Goal: Task Accomplishment & Management: Manage account settings

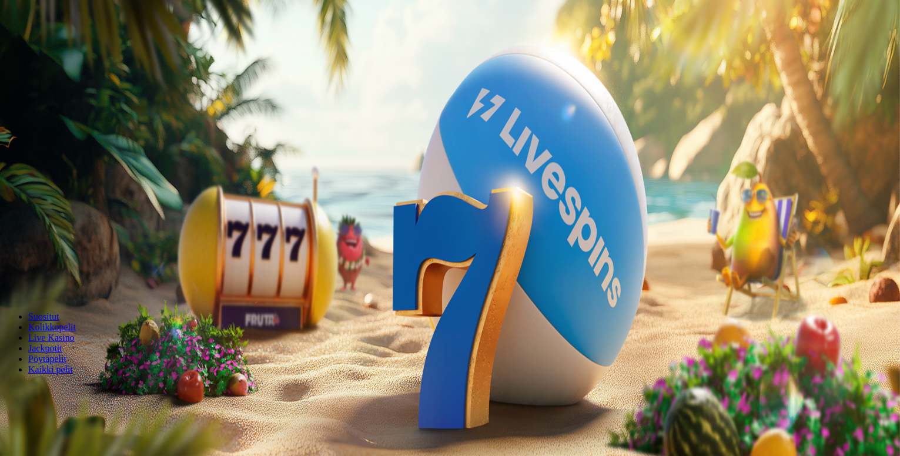
click at [67, 47] on span "Kirjaudu" at bounding box center [81, 42] width 29 height 9
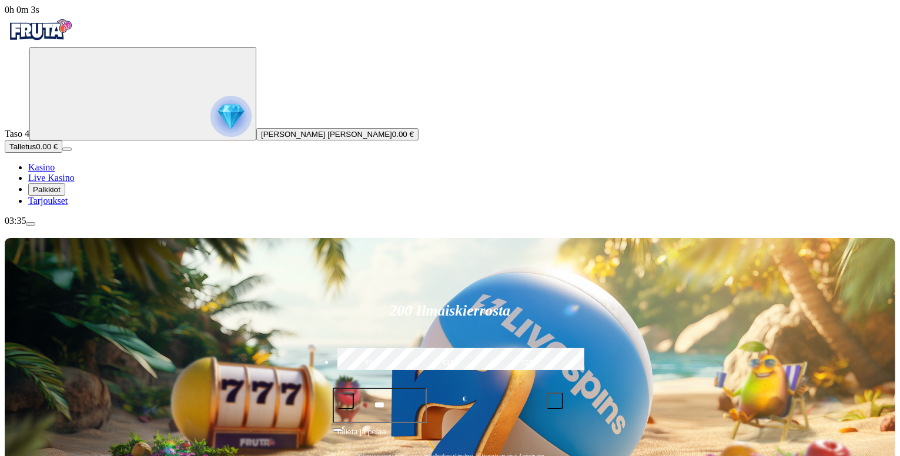
click at [61, 194] on span "Palkkiot" at bounding box center [47, 189] width 28 height 9
